Goal: Task Accomplishment & Management: Use online tool/utility

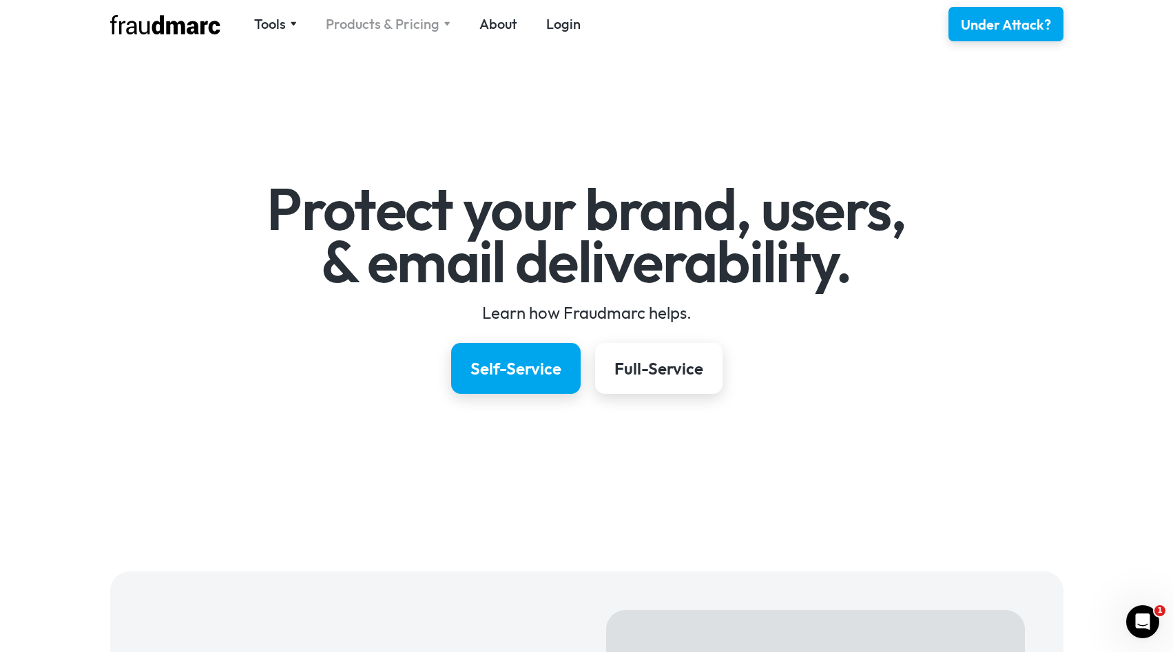
click at [364, 32] on div "Products & Pricing" at bounding box center [383, 23] width 114 height 19
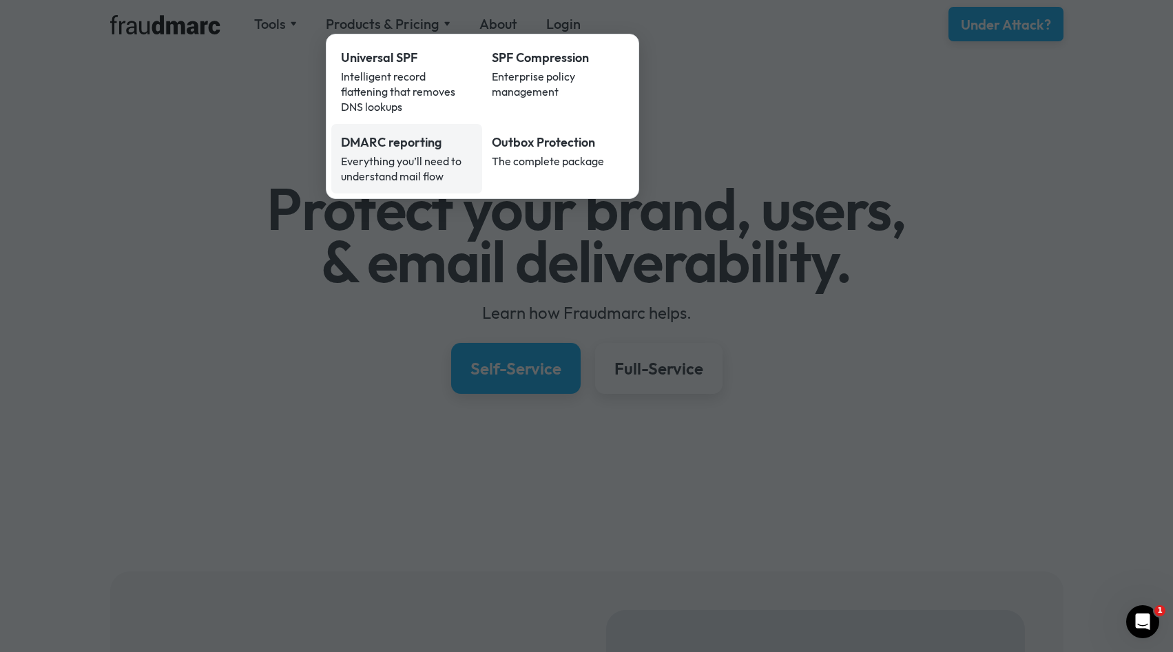
click at [408, 134] on div "DMARC reporting" at bounding box center [407, 143] width 132 height 18
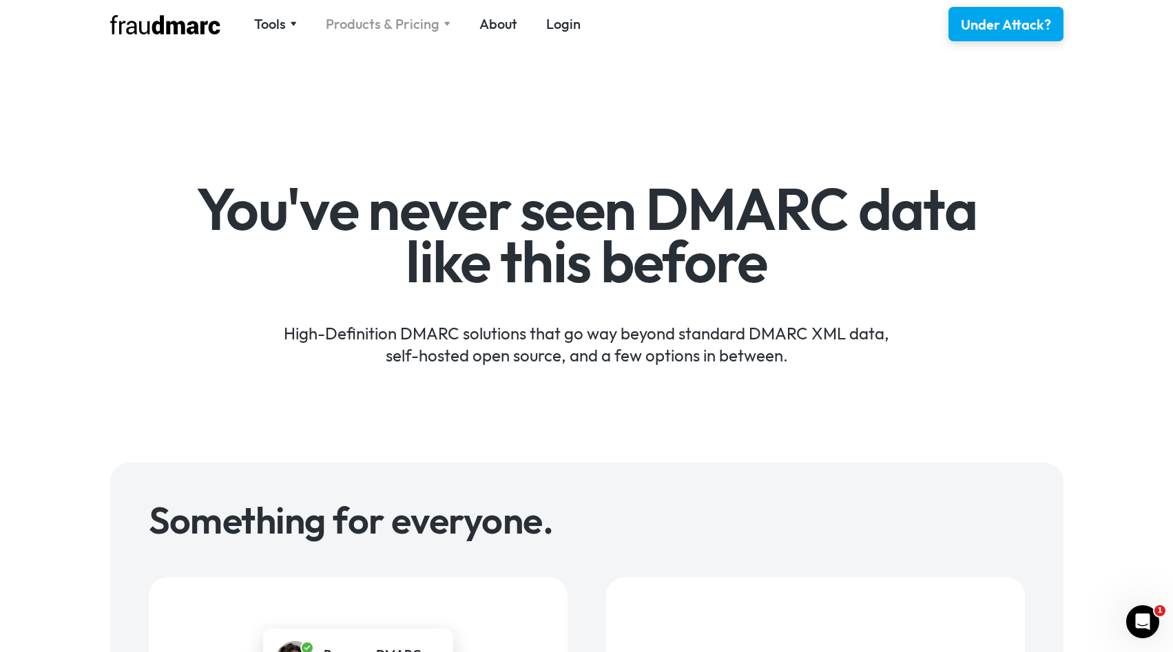
click at [394, 28] on div "Products & Pricing" at bounding box center [383, 23] width 114 height 19
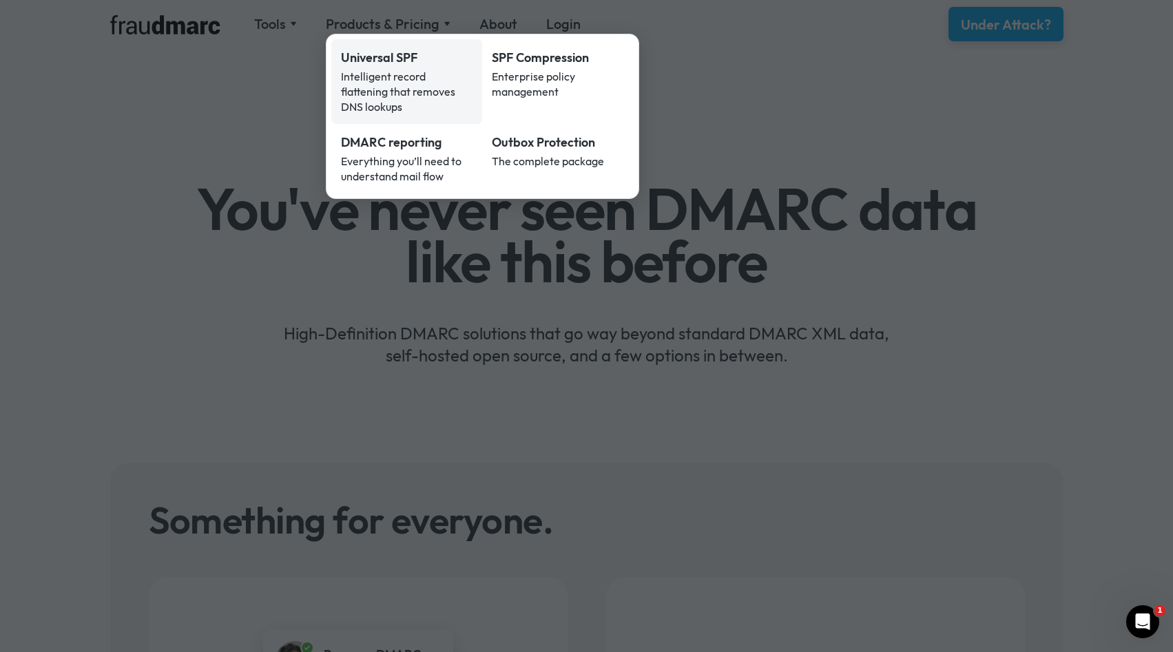
click at [394, 72] on div "Intelligent record flattening that removes DNS lookups" at bounding box center [407, 91] width 132 height 45
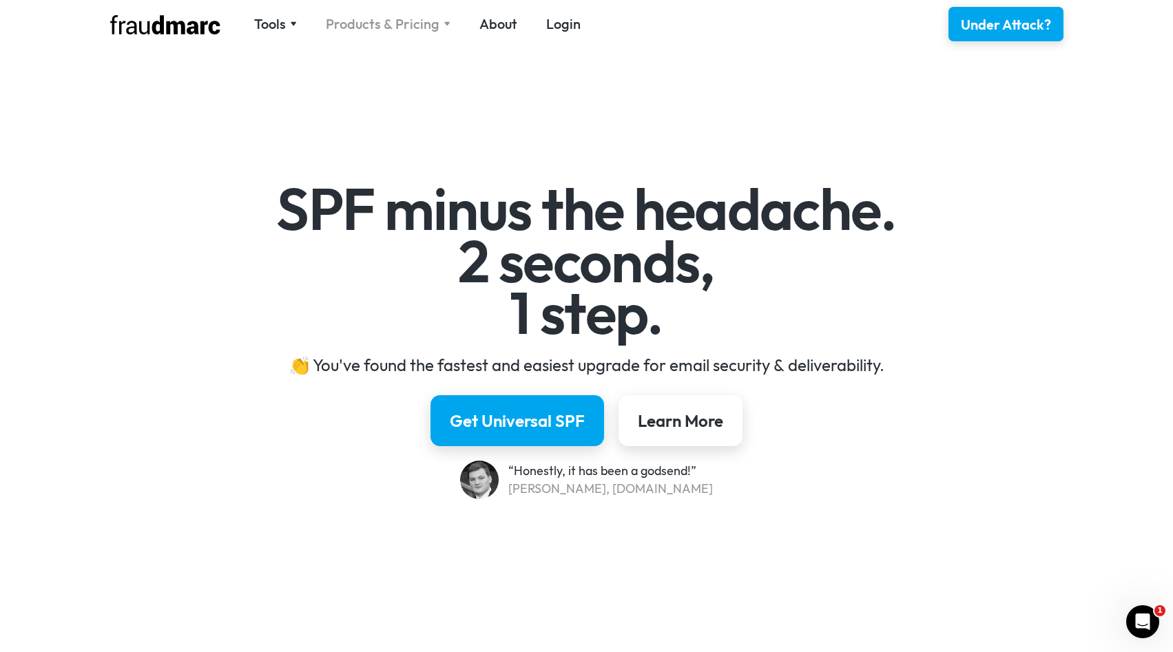
click at [415, 33] on div "Products & Pricing" at bounding box center [383, 23] width 114 height 19
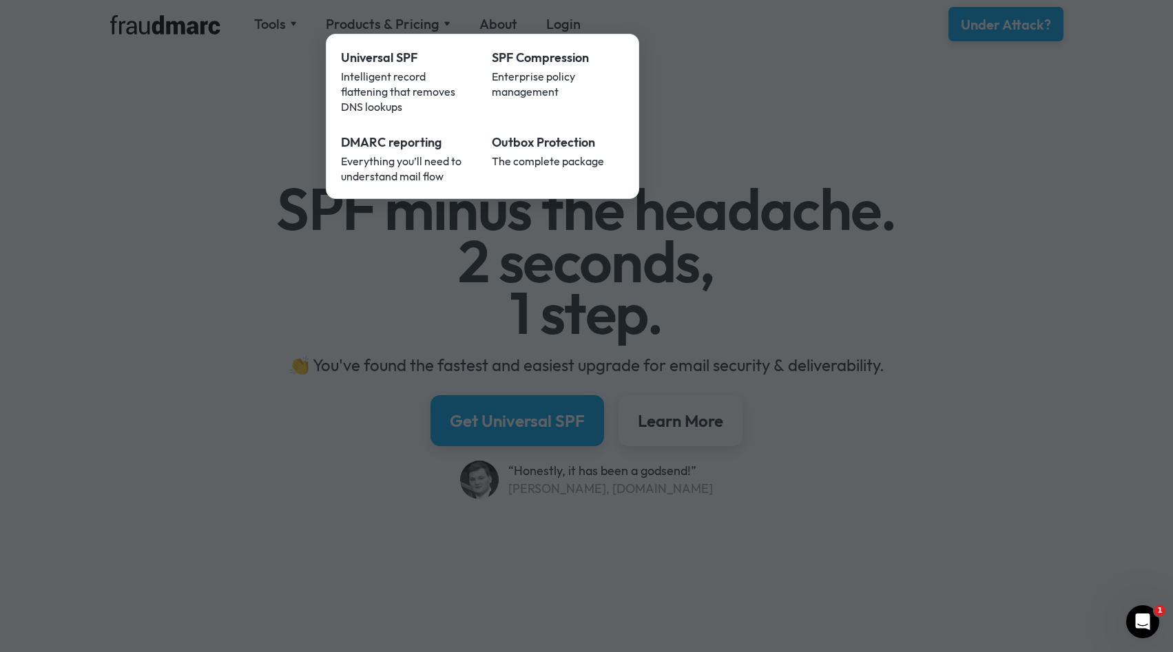
click at [415, 17] on div at bounding box center [586, 326] width 1173 height 652
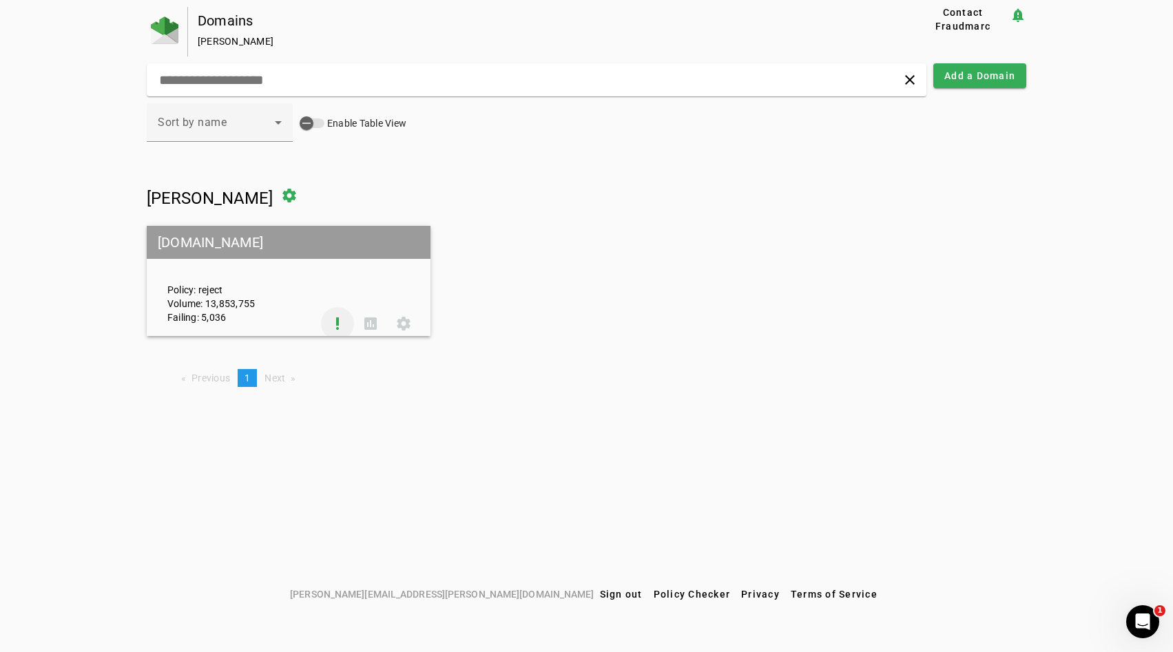
click at [330, 325] on span at bounding box center [337, 323] width 33 height 33
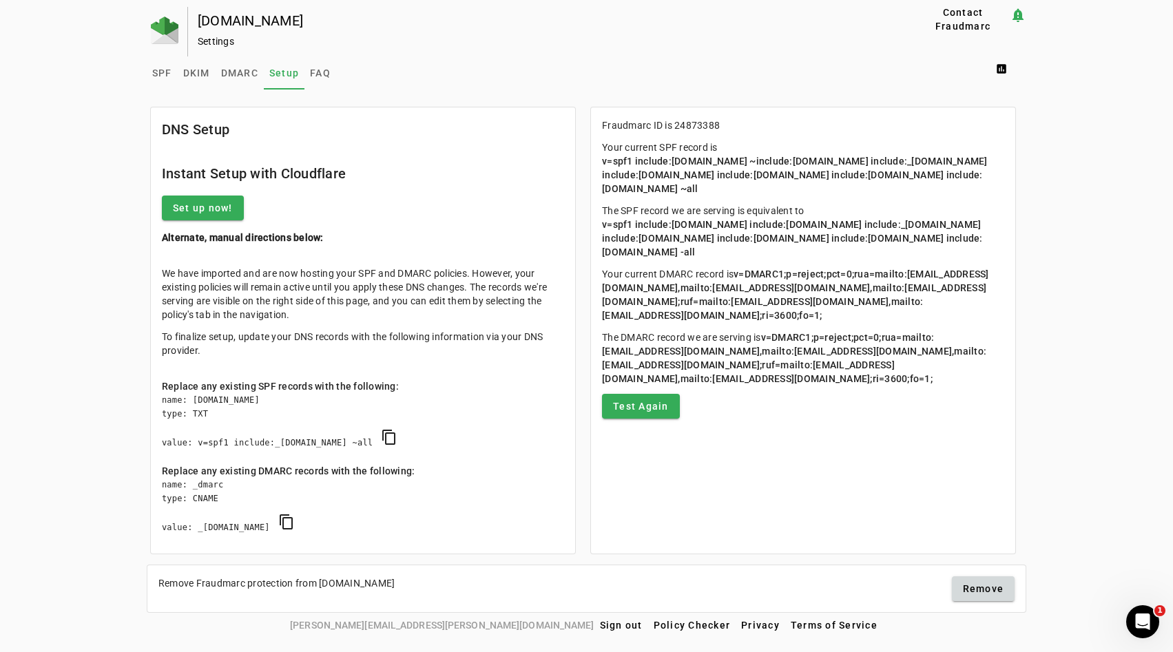
click at [750, 167] on p "Your current SPF record is v=spf1 include:universalspf.org ~include:x.universal…" at bounding box center [803, 168] width 402 height 55
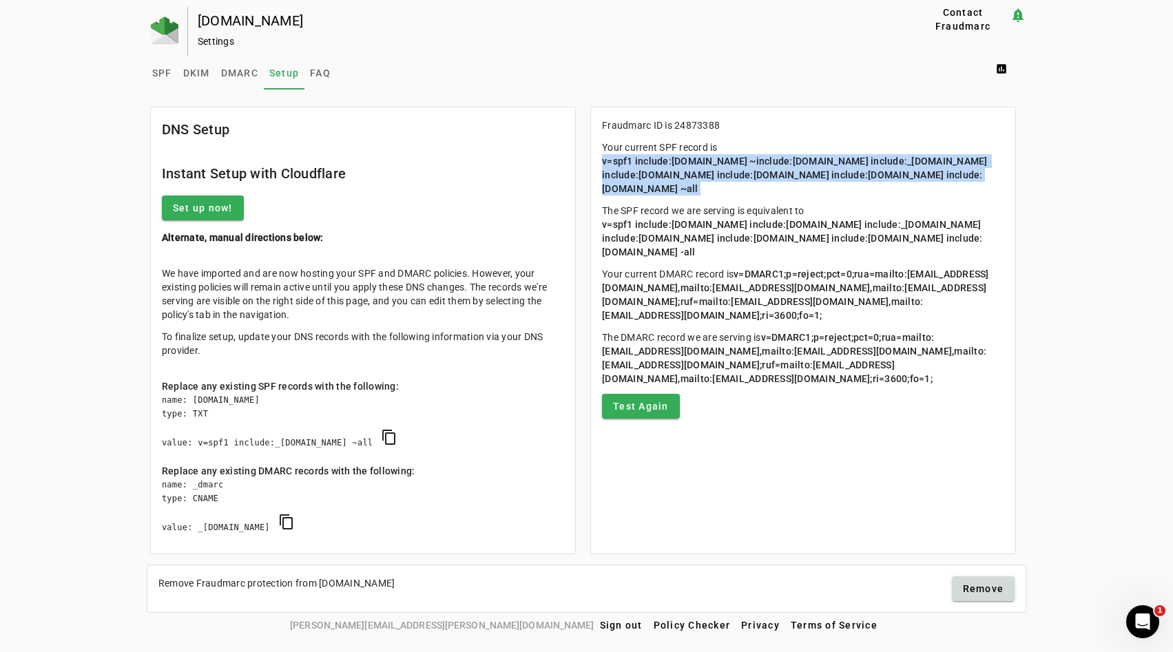
click at [750, 167] on p "Your current SPF record is v=spf1 include:universalspf.org ~include:x.universal…" at bounding box center [803, 168] width 402 height 55
copy span "v=spf1 include:universalspf.org ~include:x.universalspf.org include:_spf.google…"
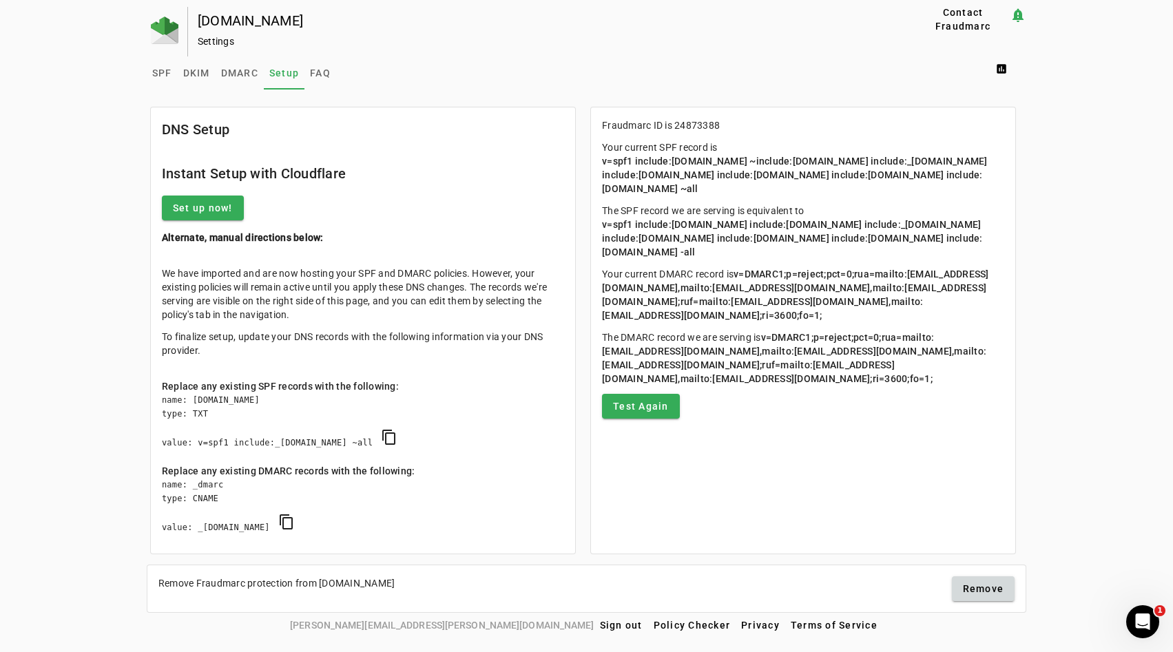
click at [692, 229] on span "v=spf1 include:universalspf.org include:x.universalspf.org include:_spf.google.…" at bounding box center [793, 238] width 382 height 39
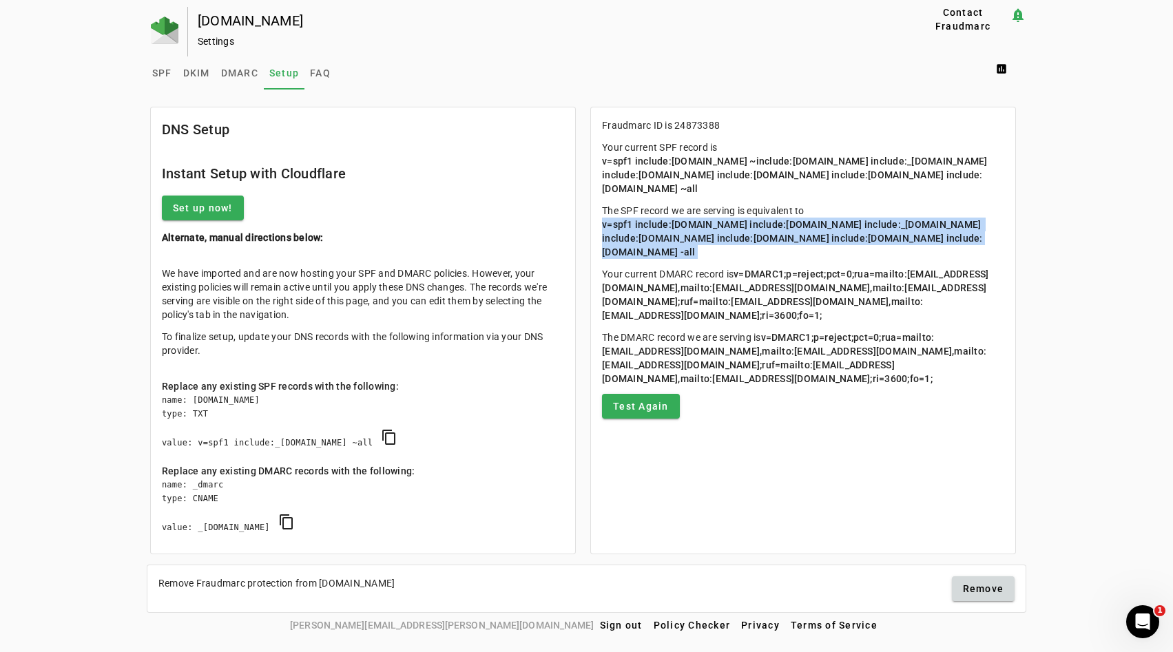
click at [692, 229] on span "v=spf1 include:universalspf.org include:x.universalspf.org include:_spf.google.…" at bounding box center [793, 238] width 382 height 39
copy span "v=spf1 include:universalspf.org include:x.universalspf.org include:_spf.google.…"
click at [313, 68] on span "FAQ" at bounding box center [320, 73] width 21 height 10
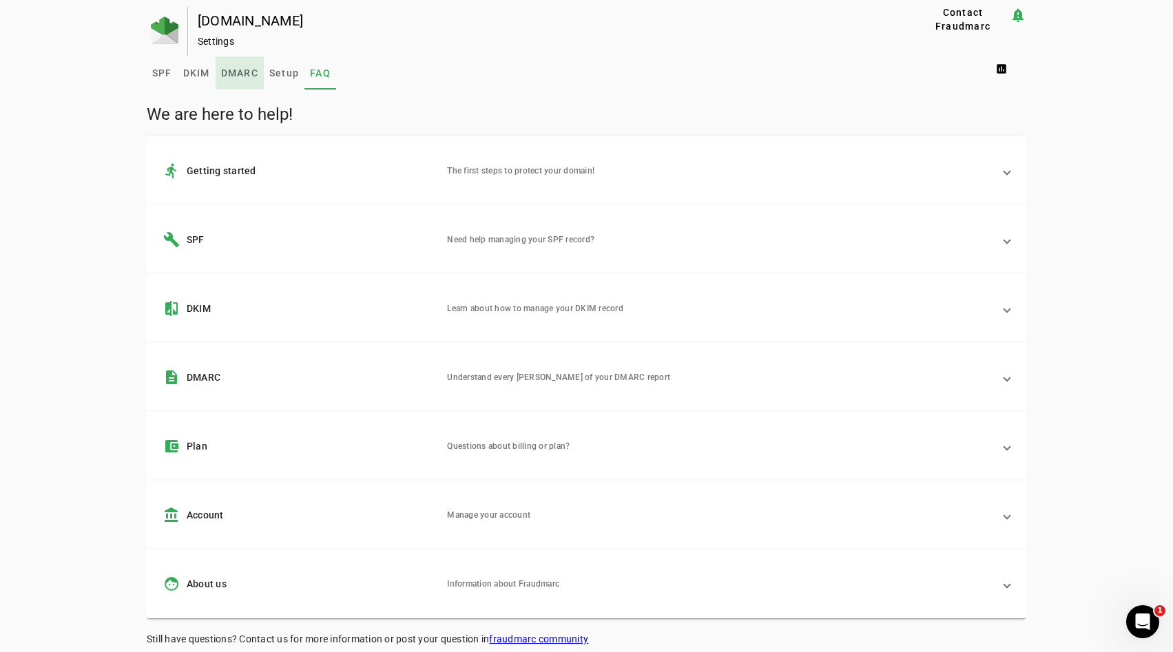
click at [249, 74] on span "DMARC" at bounding box center [239, 73] width 37 height 10
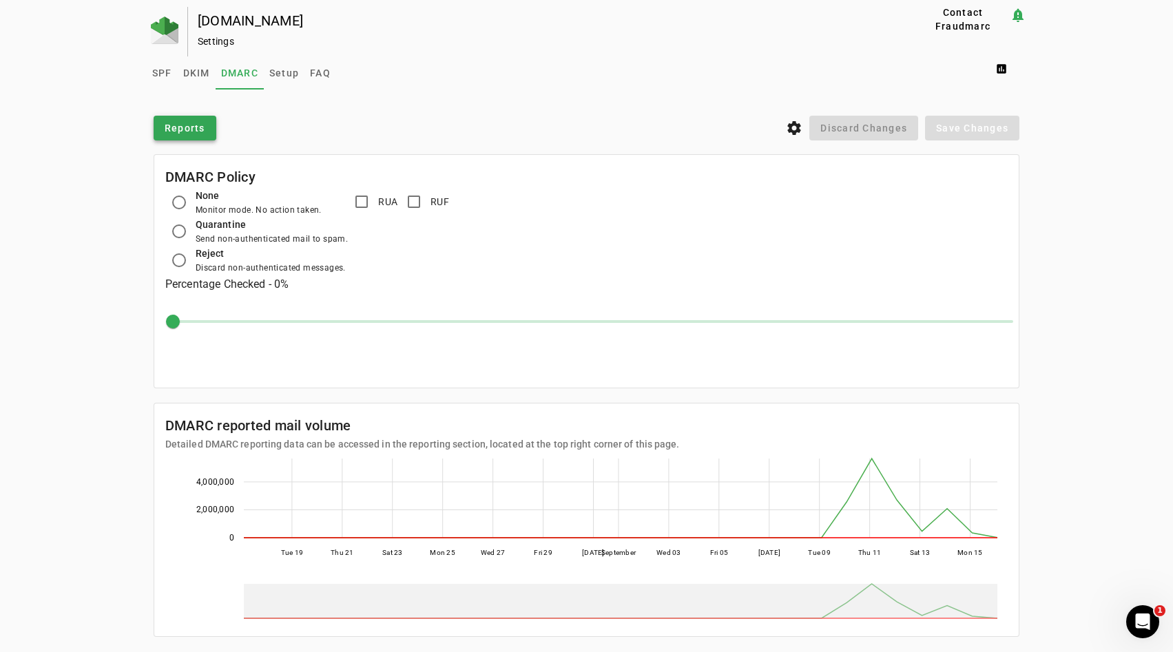
scroll to position [26, 0]
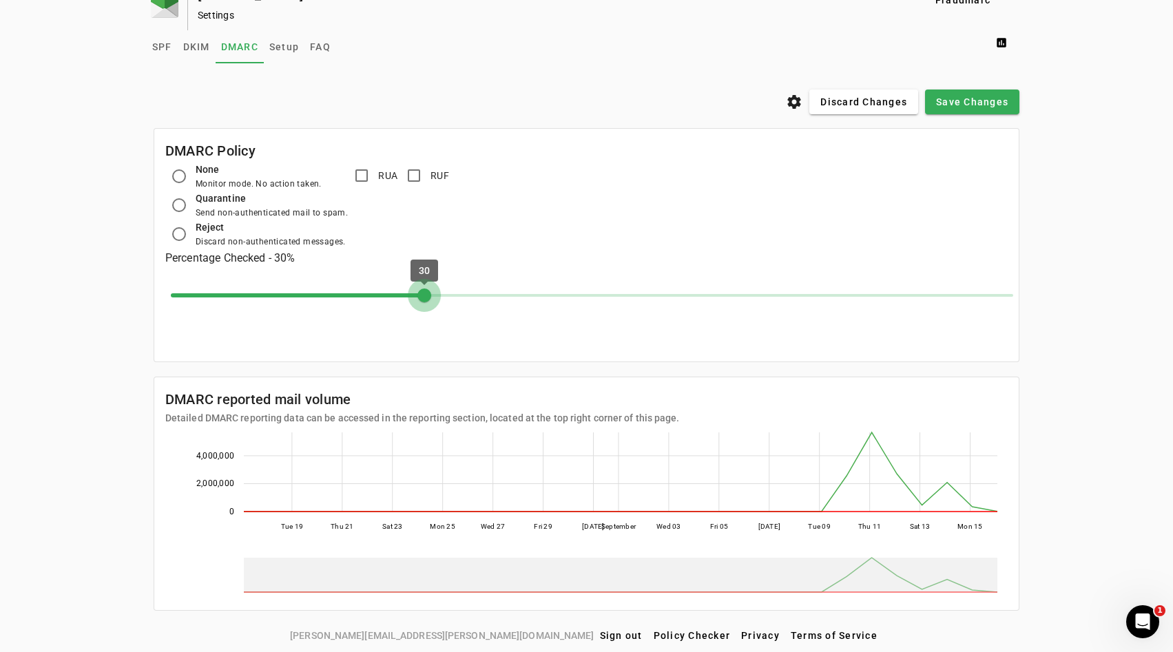
drag, startPoint x: 176, startPoint y: 288, endPoint x: 416, endPoint y: 293, distance: 240.4
click at [416, 292] on input "Percent" at bounding box center [591, 295] width 871 height 30
drag, startPoint x: 416, startPoint y: 293, endPoint x: 573, endPoint y: 295, distance: 157.1
click at [573, 295] on input "Percent" at bounding box center [591, 295] width 871 height 30
drag, startPoint x: 573, startPoint y: 296, endPoint x: 32, endPoint y: 326, distance: 541.5
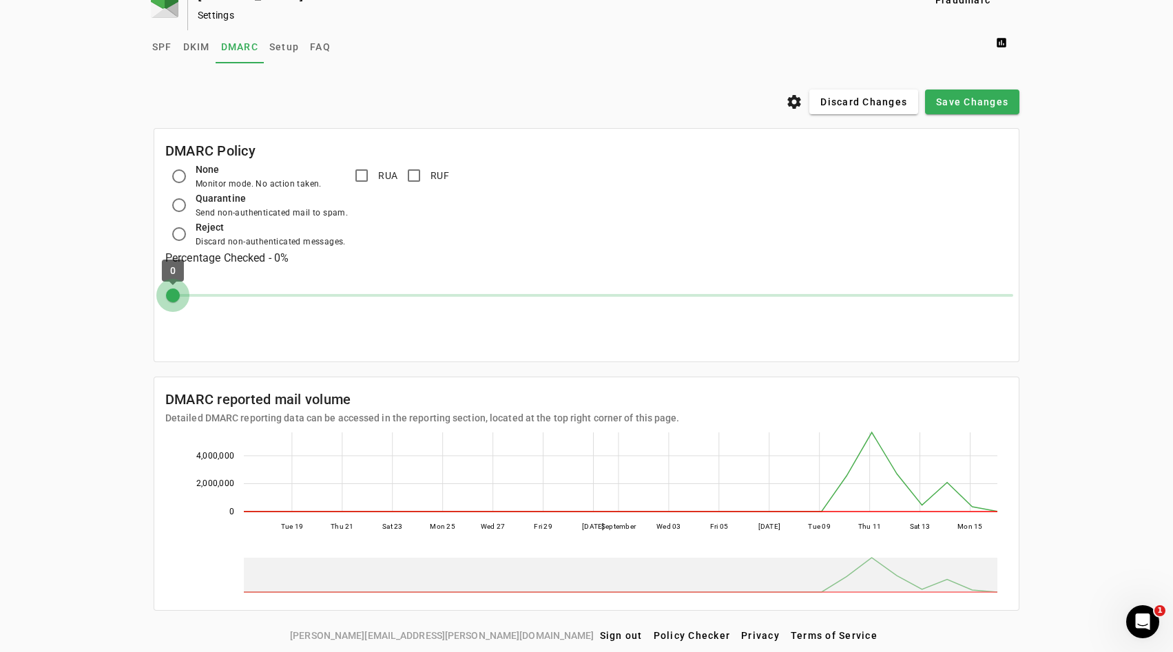
type input "*"
click at [156, 311] on input "Percent" at bounding box center [591, 295] width 871 height 30
click at [828, 91] on span at bounding box center [863, 101] width 109 height 33
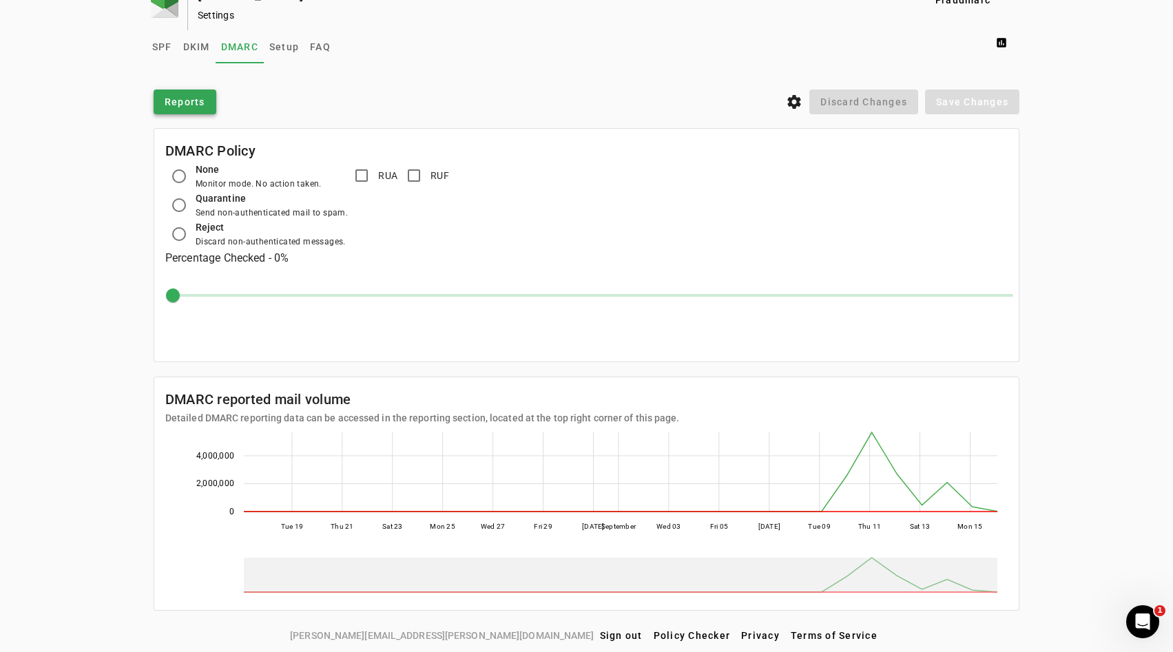
click at [161, 98] on span at bounding box center [185, 101] width 63 height 33
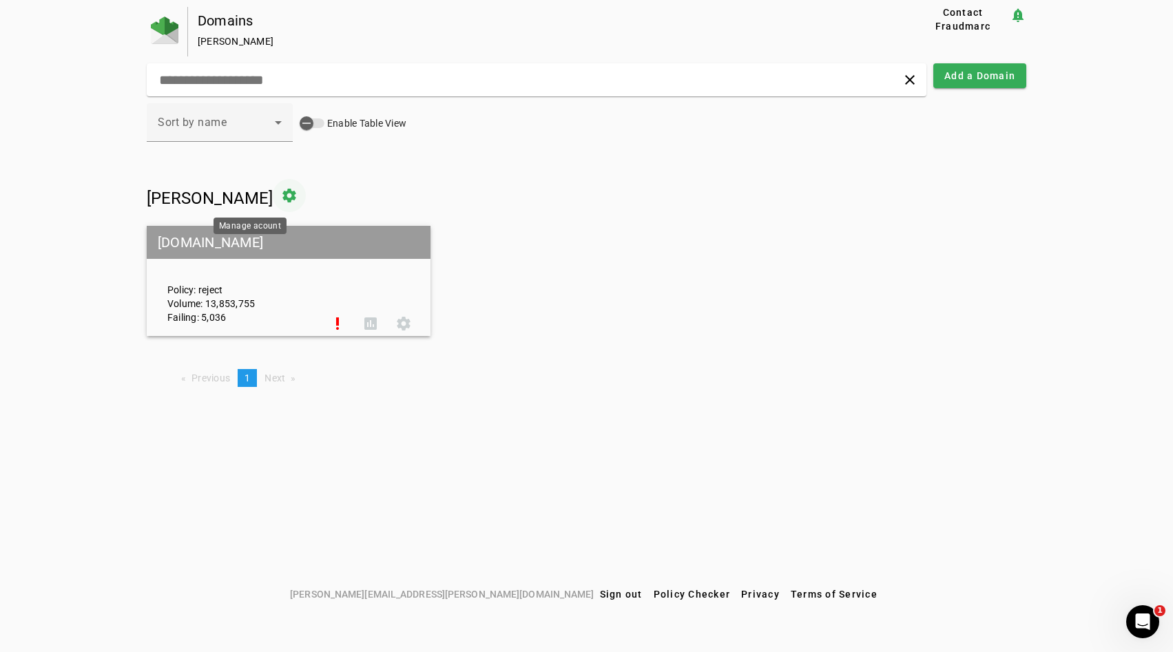
click at [273, 194] on span at bounding box center [289, 195] width 33 height 33
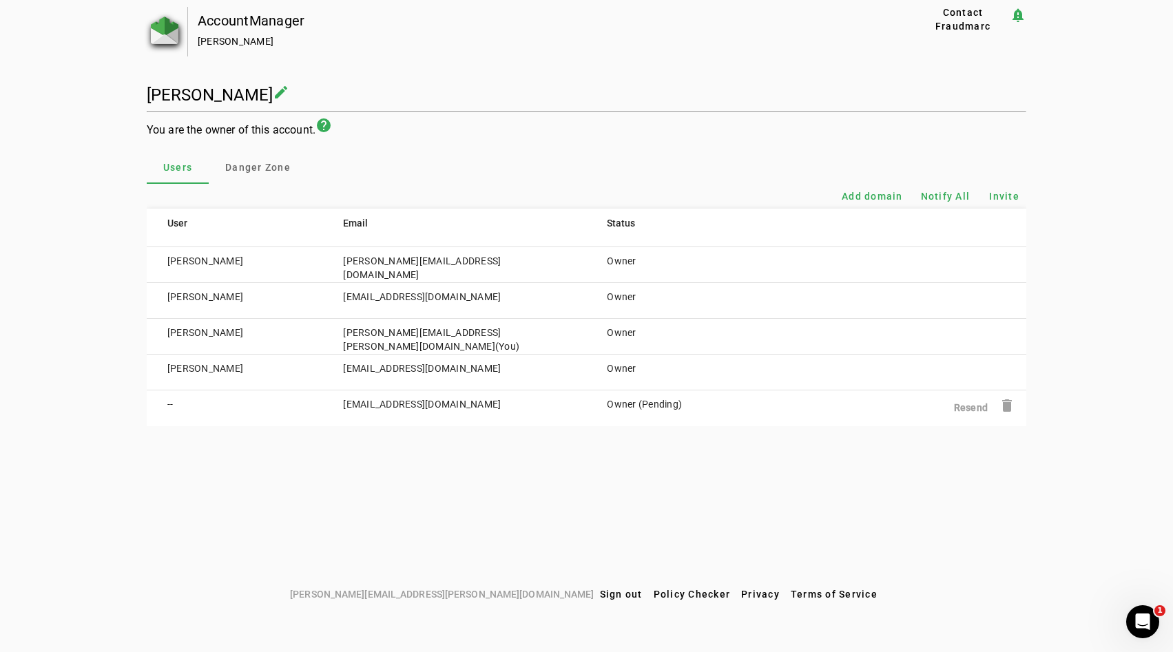
click at [159, 19] on img at bounding box center [165, 31] width 28 height 28
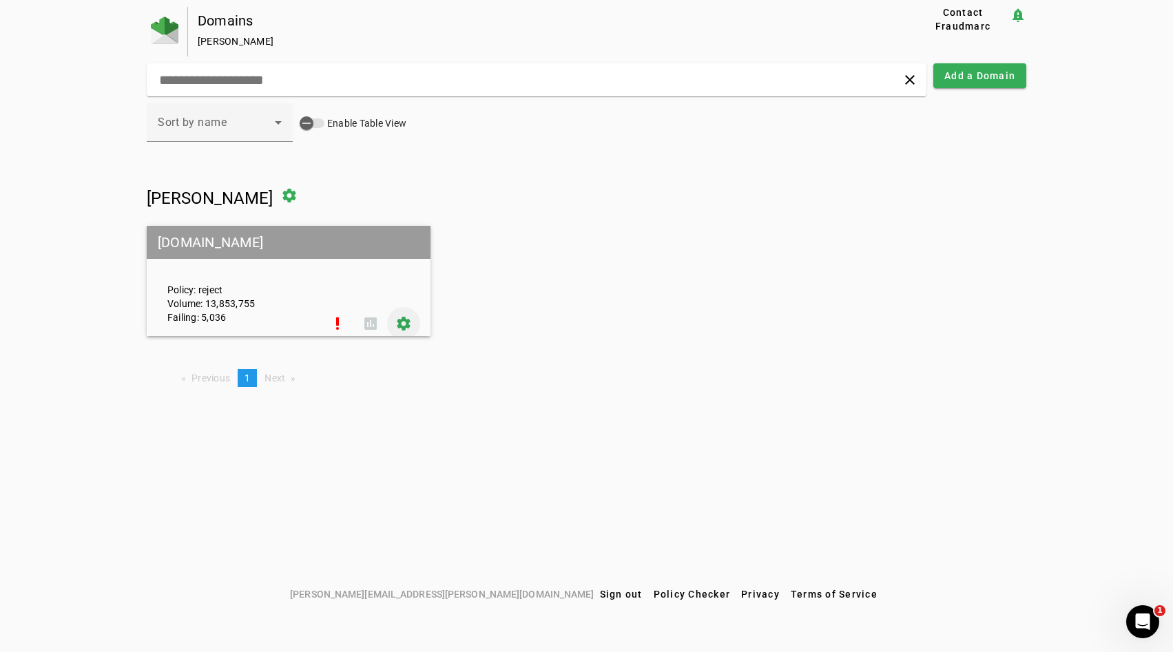
click at [409, 335] on span at bounding box center [403, 323] width 33 height 33
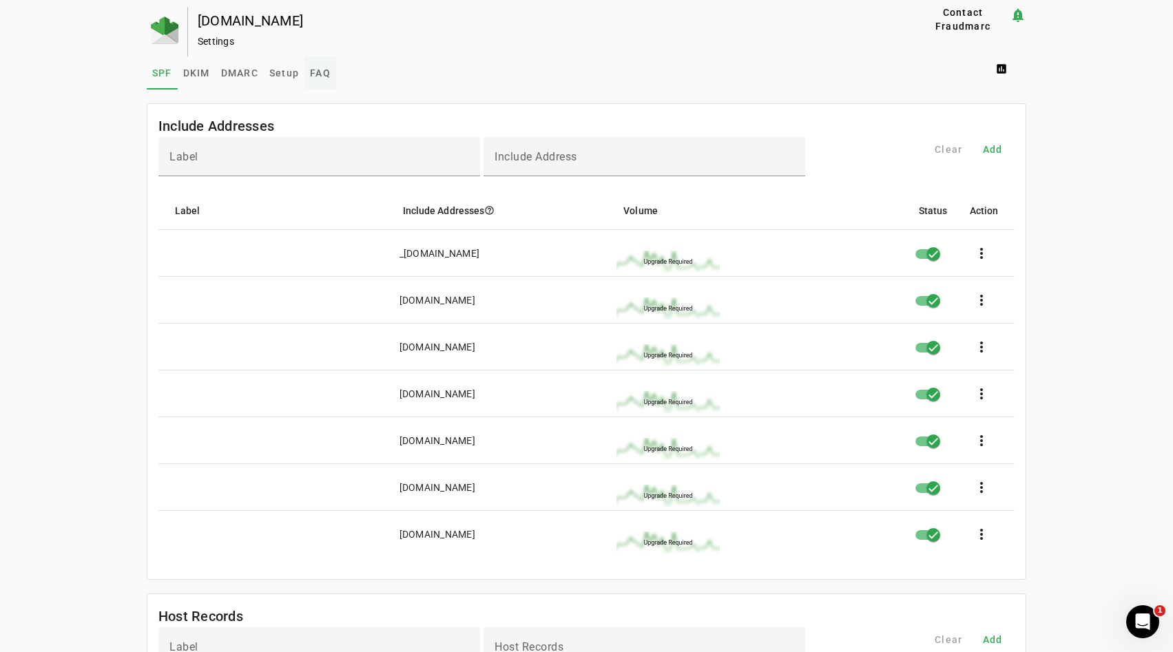
click at [325, 69] on span "FAQ" at bounding box center [320, 73] width 21 height 10
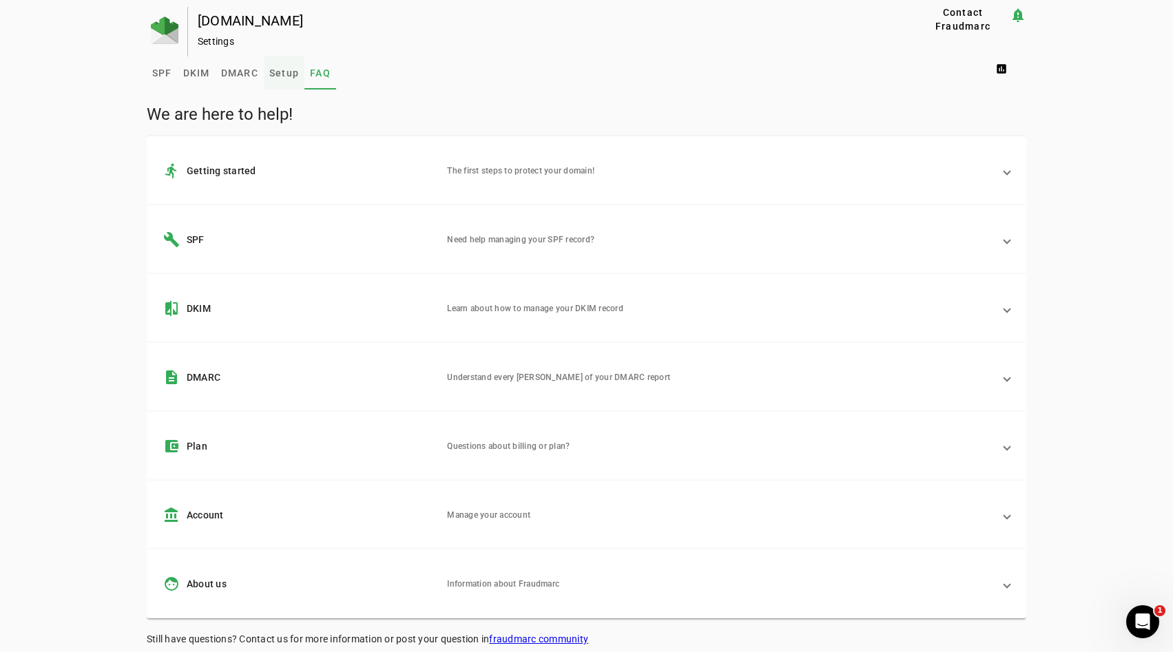
click at [293, 69] on span "Setup" at bounding box center [284, 73] width 30 height 10
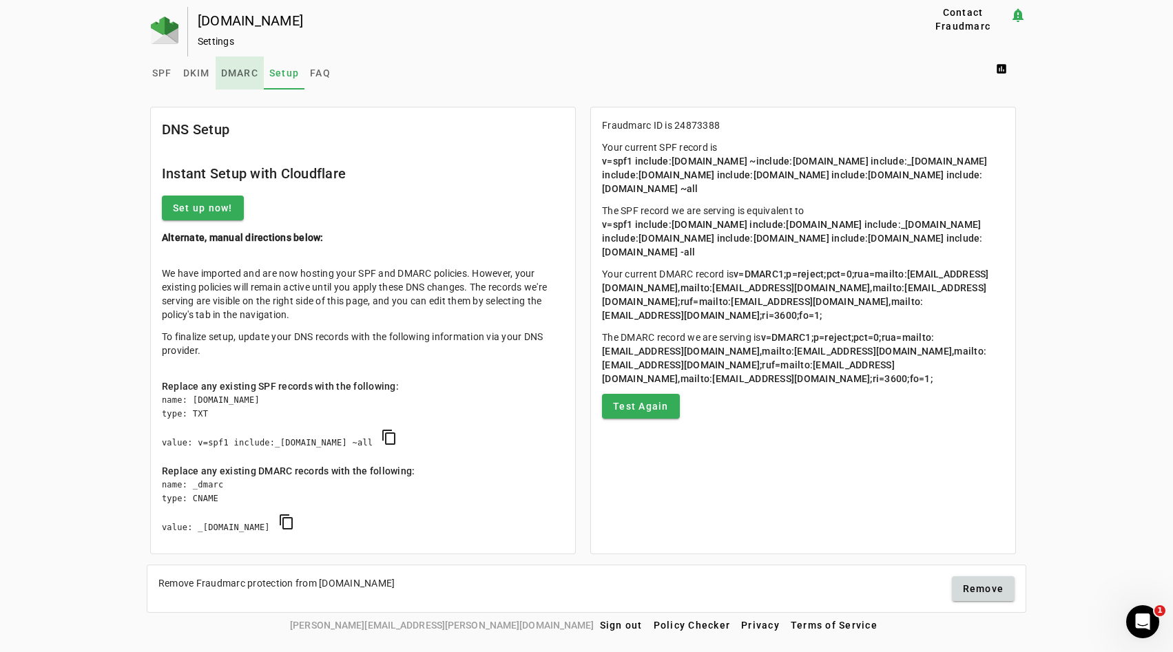
click at [234, 84] on span "DMARC" at bounding box center [239, 72] width 37 height 33
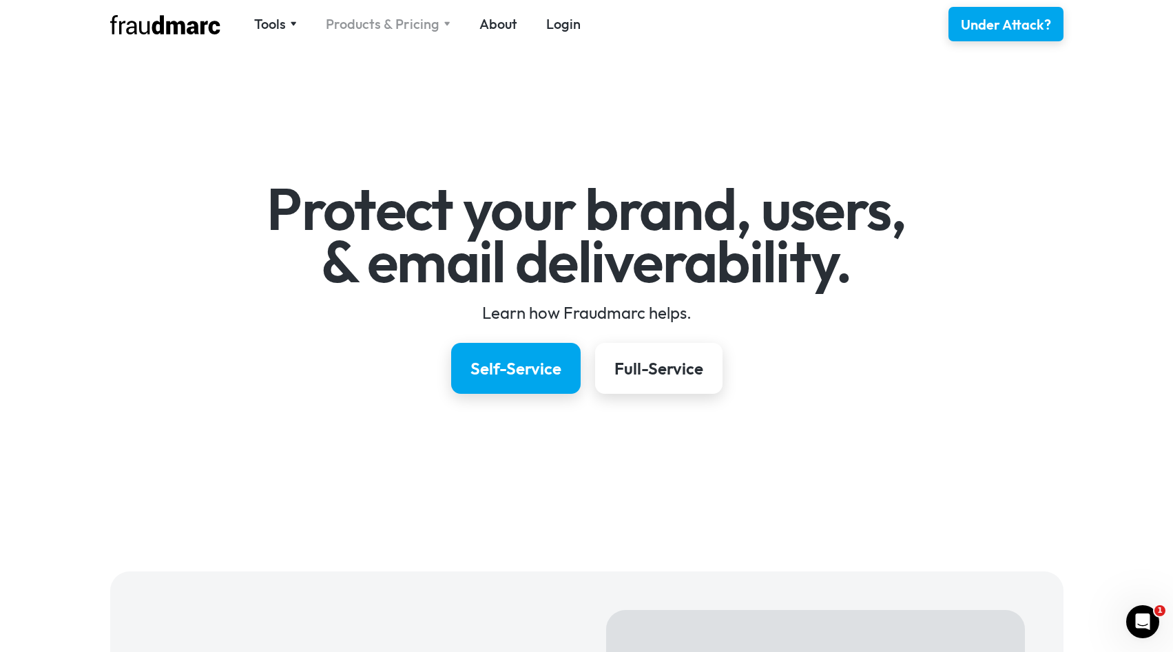
click at [401, 23] on div "Products & Pricing" at bounding box center [383, 23] width 114 height 19
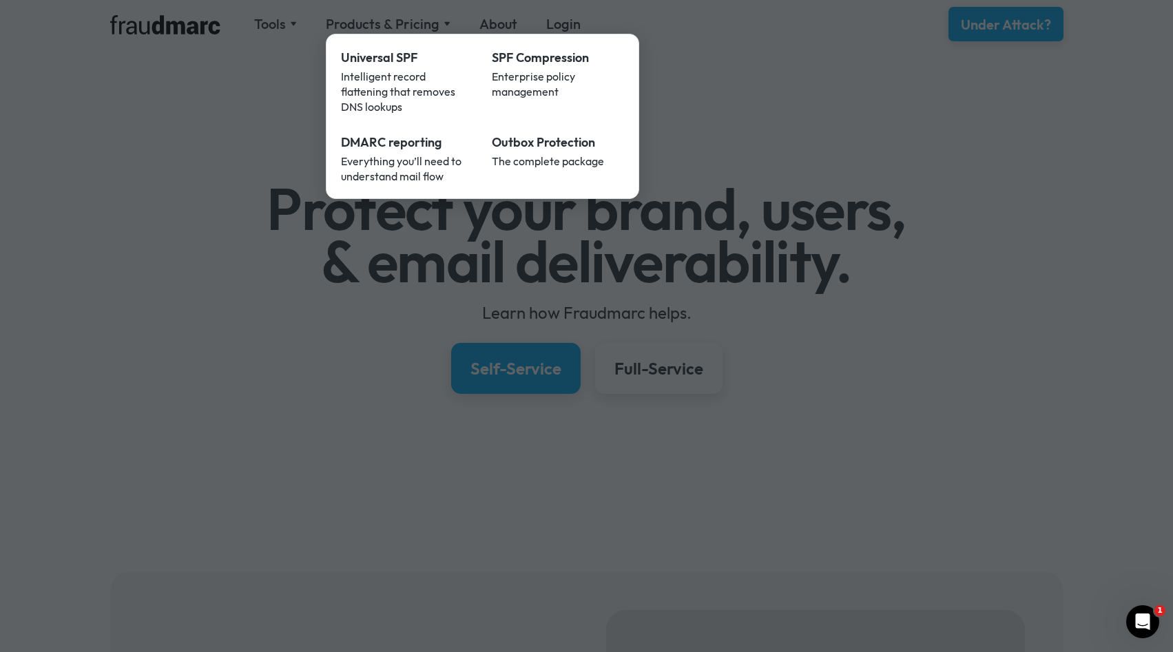
click at [305, 59] on div at bounding box center [586, 326] width 1173 height 652
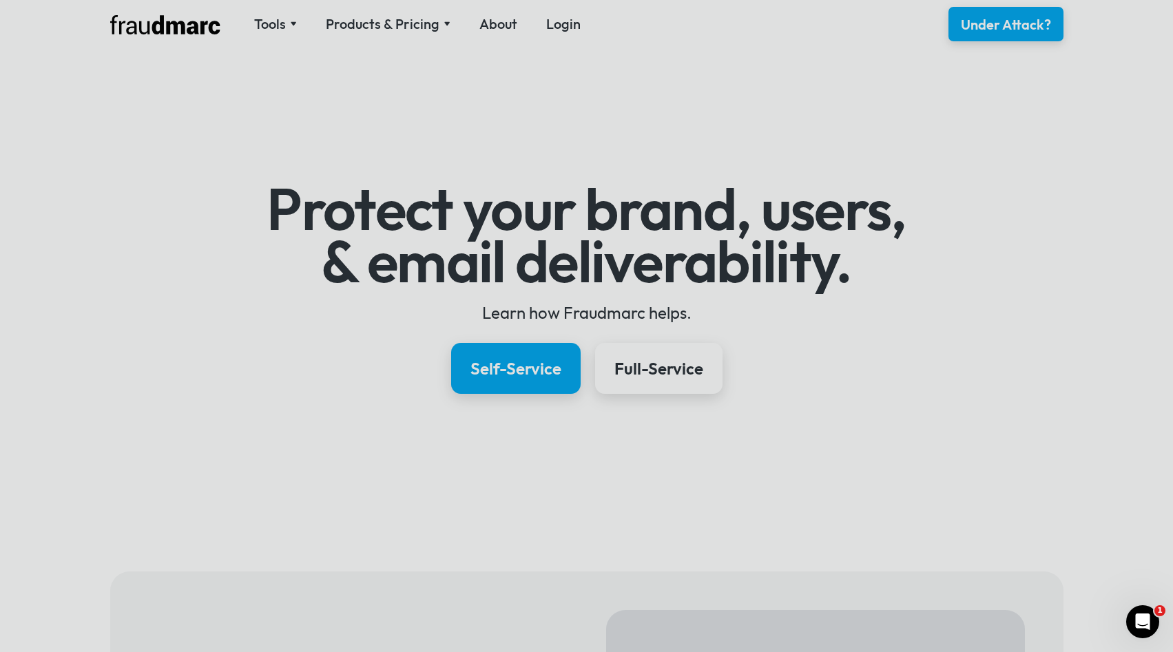
click at [272, 21] on div at bounding box center [586, 326] width 1173 height 652
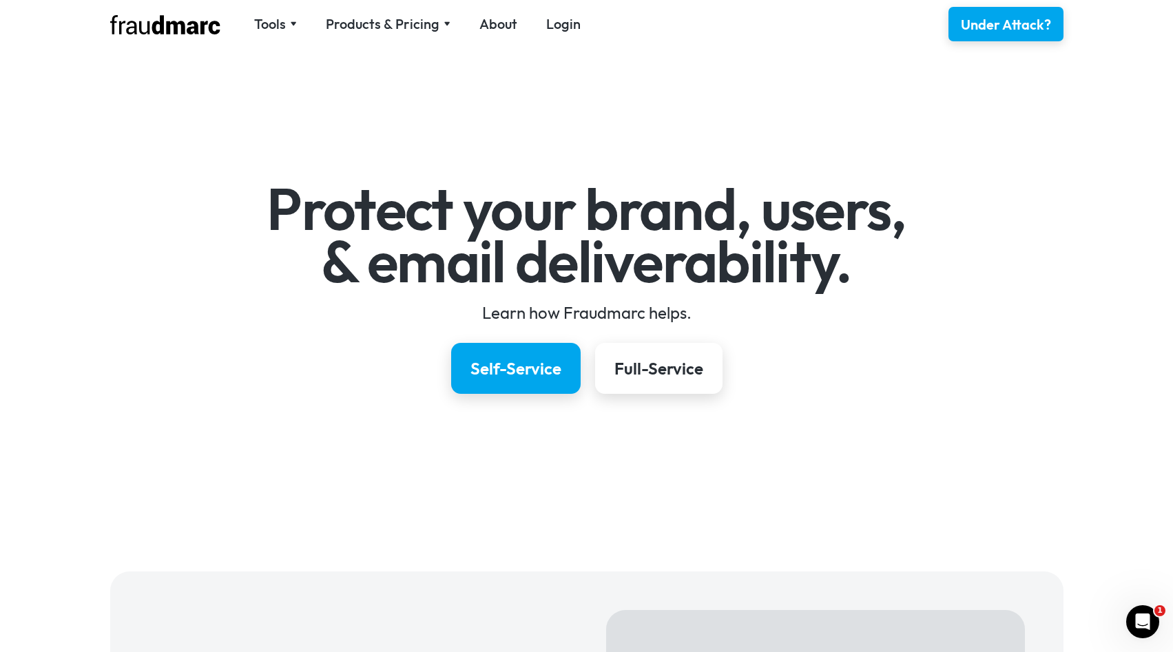
click at [272, 21] on div "Tools" at bounding box center [270, 23] width 32 height 19
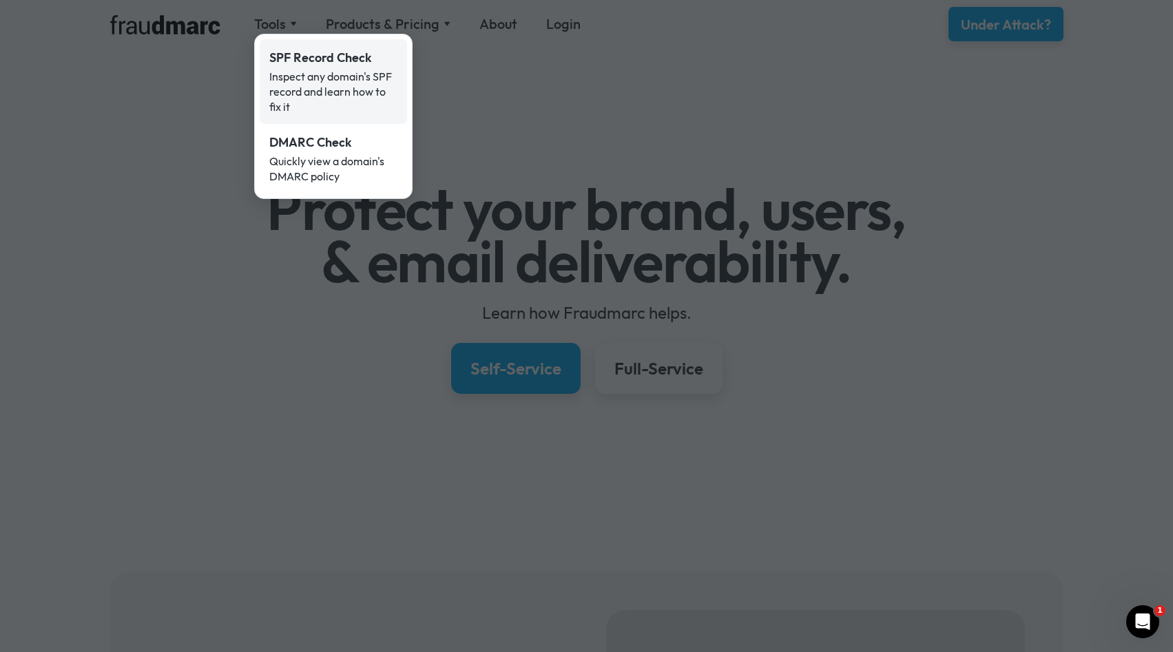
click at [287, 63] on div "SPF Record Check" at bounding box center [333, 58] width 128 height 18
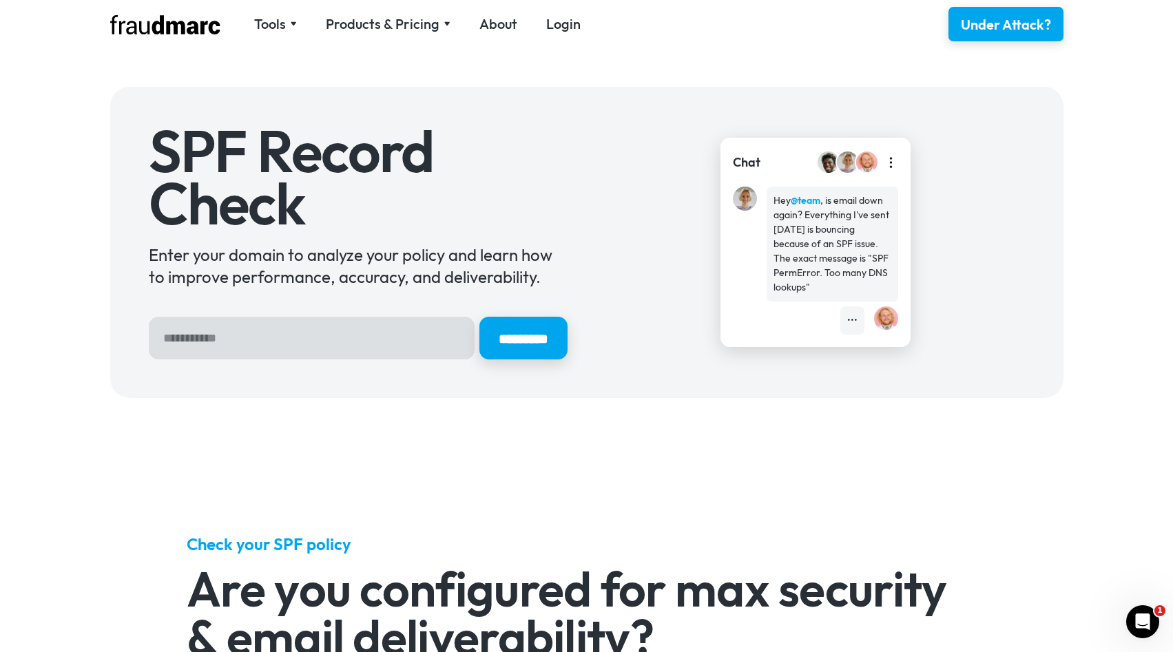
click at [253, 333] on input "Hero Sign Up Form" at bounding box center [312, 338] width 326 height 43
type input "**********"
click at [499, 342] on input "*********" at bounding box center [523, 338] width 92 height 45
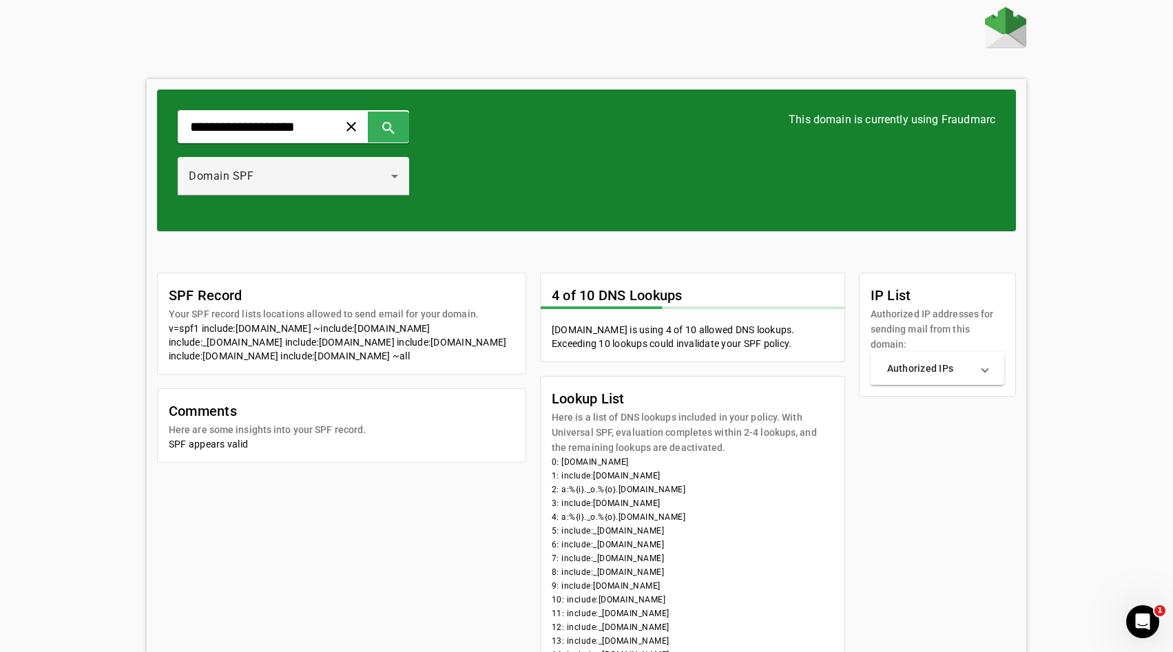
click at [916, 366] on mat-panel-title "Authorized IPs" at bounding box center [929, 369] width 85 height 14
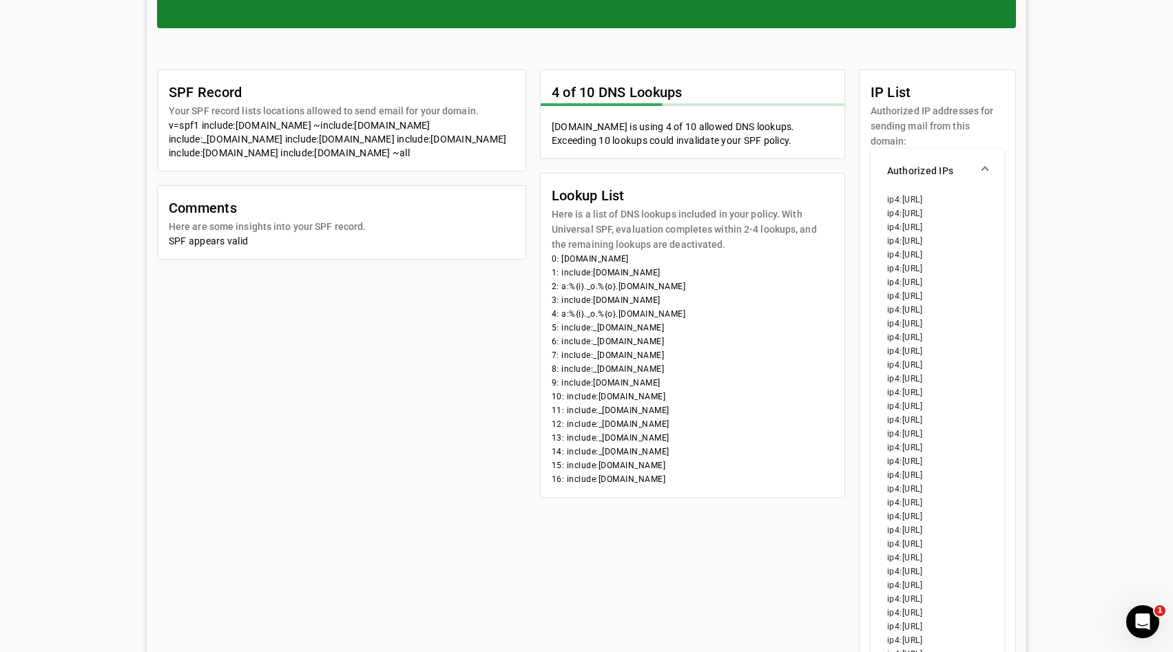
scroll to position [198, 0]
